Goal: Find specific page/section: Find specific page/section

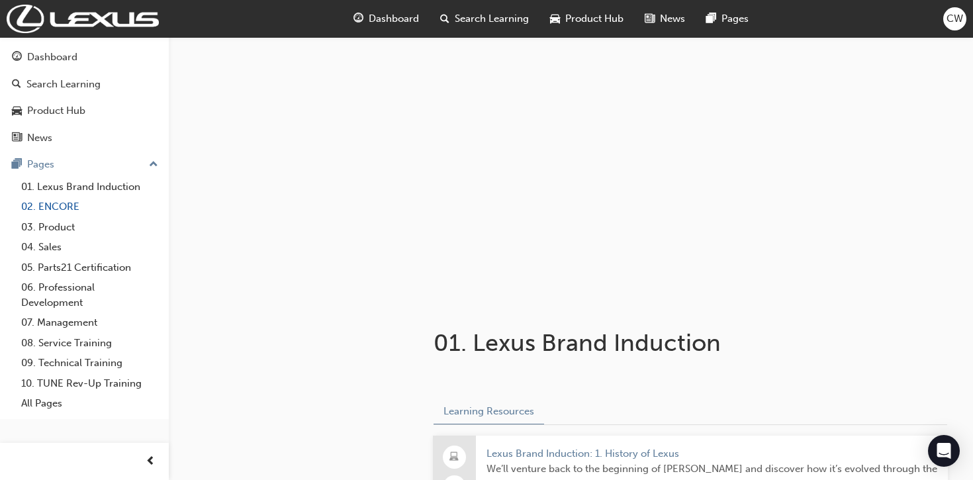
click at [62, 205] on link "02. ENCORE" at bounding box center [90, 207] width 148 height 21
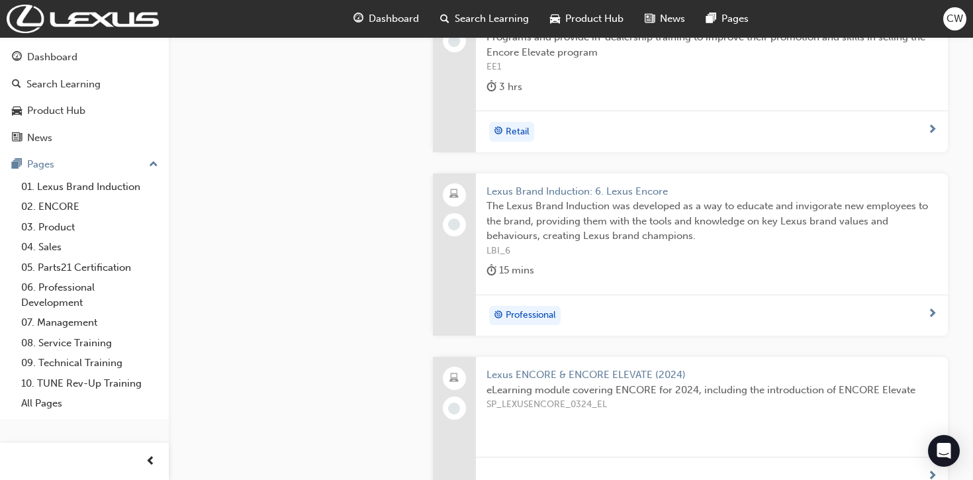
scroll to position [693, 0]
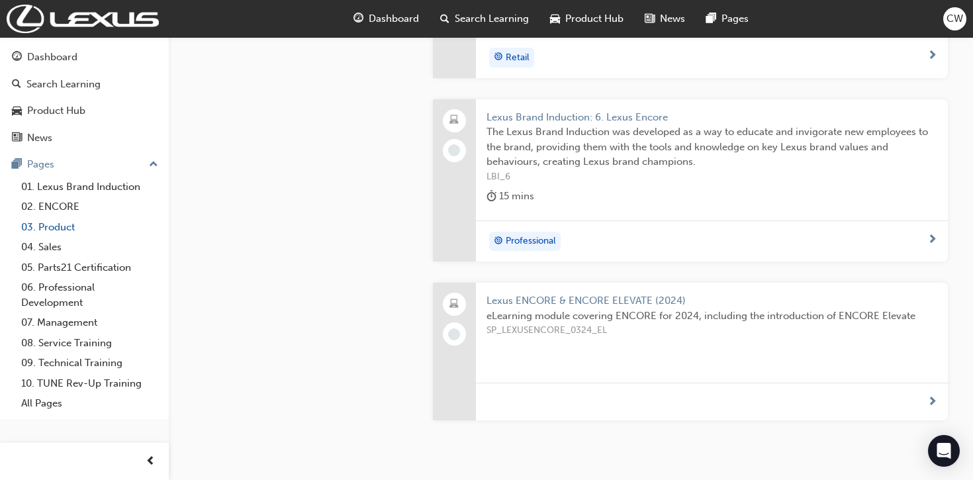
click at [66, 220] on link "03. Product" at bounding box center [90, 227] width 148 height 21
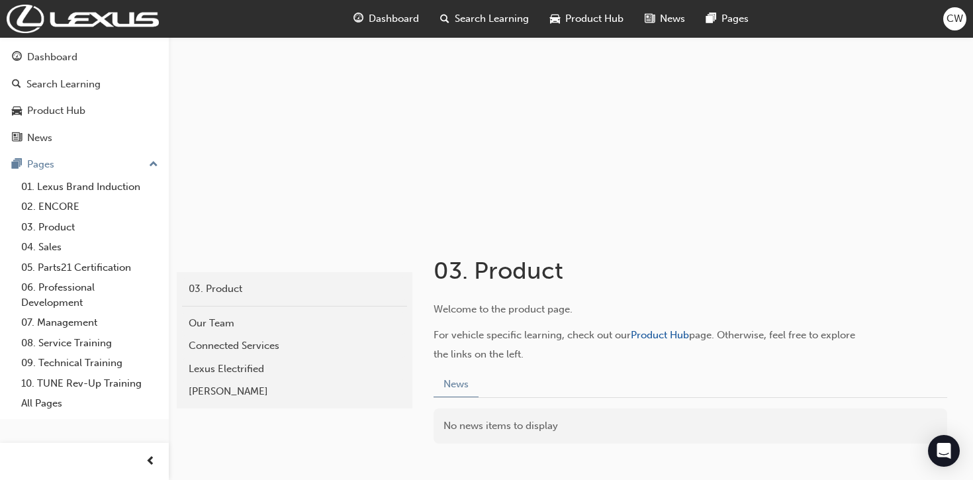
scroll to position [153, 0]
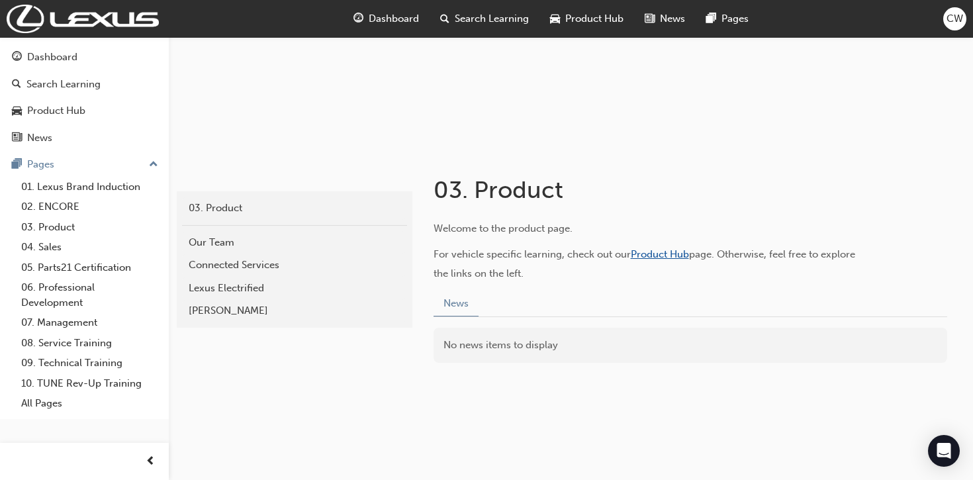
click at [649, 252] on span "Product Hub" at bounding box center [660, 254] width 58 height 12
